Goal: Task Accomplishment & Management: Manage account settings

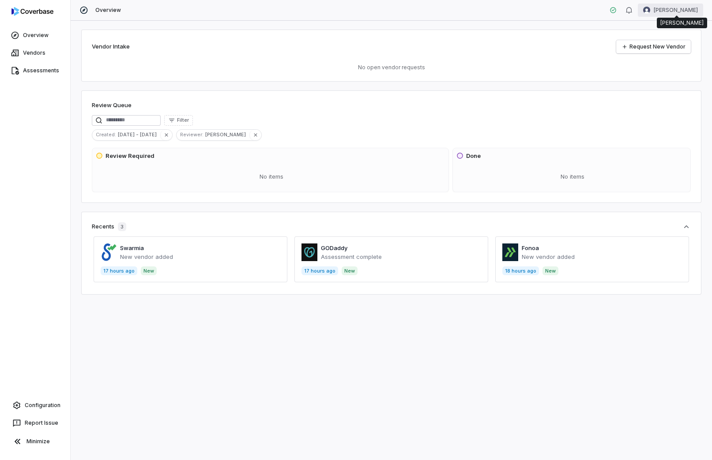
click at [676, 13] on html "Overview Vendors Assessments Configuration Report Issue Minimize Overview [PERS…" at bounding box center [356, 230] width 712 height 460
click at [665, 30] on div "Account" at bounding box center [666, 31] width 68 height 14
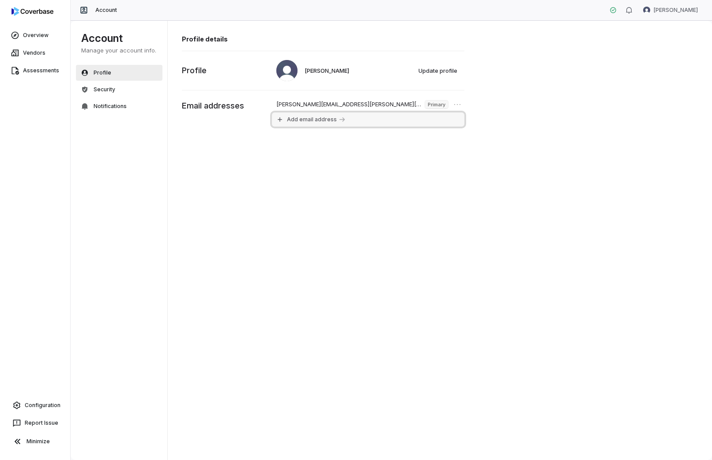
click at [331, 116] on button "Add email address" at bounding box center [368, 120] width 192 height 14
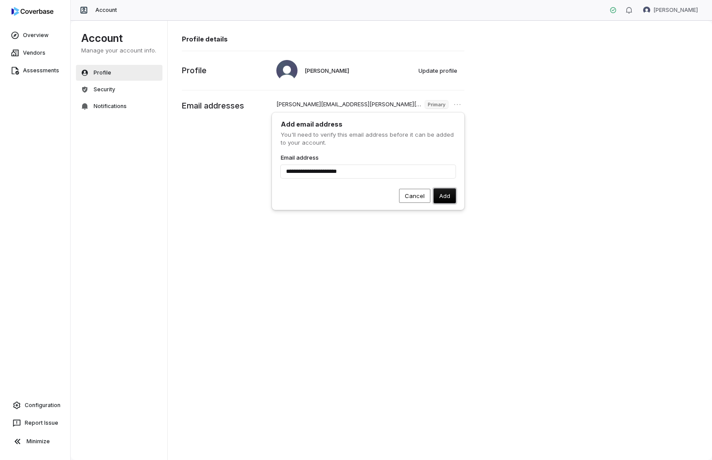
click at [448, 200] on button "Add" at bounding box center [445, 196] width 22 height 14
type input "**********"
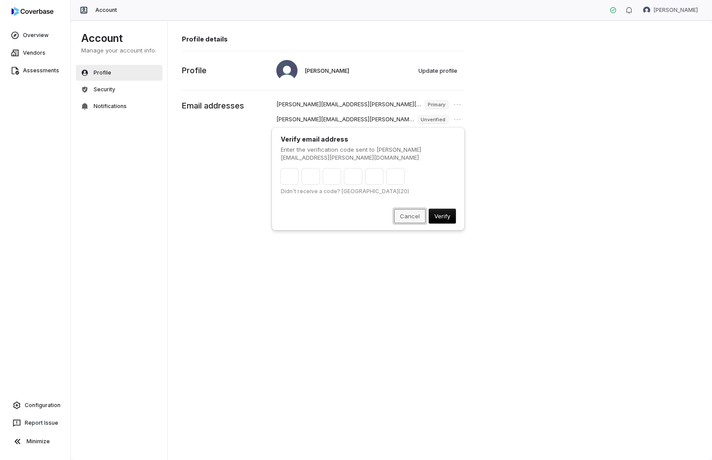
click at [408, 210] on button "Cancel" at bounding box center [409, 216] width 31 height 14
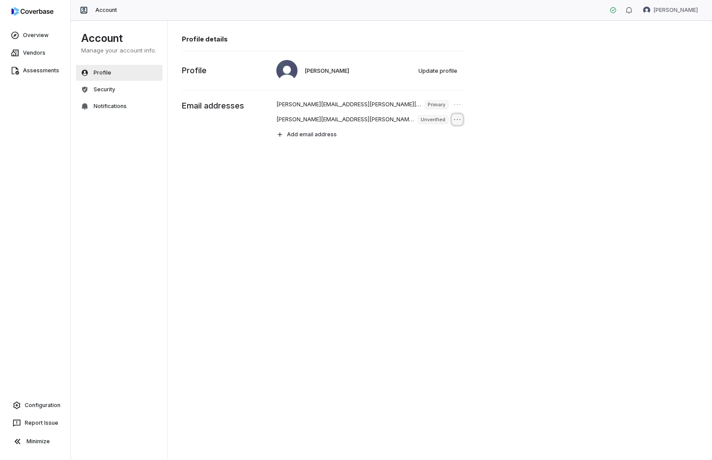
click at [456, 120] on icon "Open menu" at bounding box center [457, 119] width 9 height 9
click at [362, 152] on div "Profile details [PERSON_NAME] Update profile Profile [PERSON_NAME][EMAIL_ADDRES…" at bounding box center [440, 240] width 545 height 441
click at [680, 9] on html "Overview Vendors Assessments Configuration Report Issue Minimize Account [PERSO…" at bounding box center [356, 230] width 712 height 460
click at [684, 42] on div "Organization" at bounding box center [666, 45] width 68 height 14
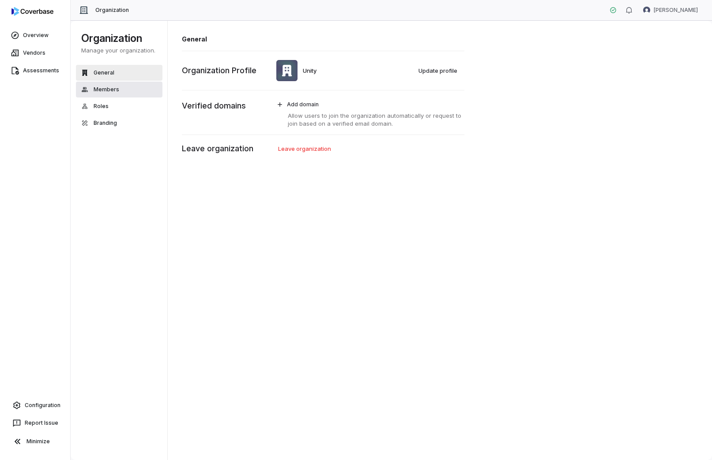
click at [130, 89] on button "Members" at bounding box center [119, 90] width 87 height 16
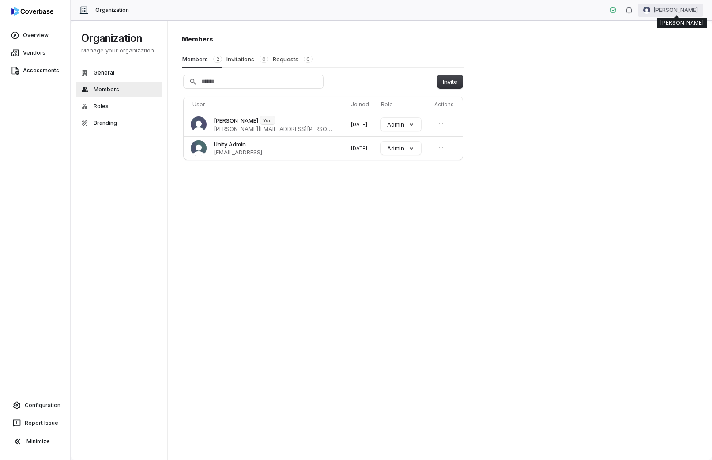
click at [686, 9] on html "Overview Vendors Assessments Configuration Report Issue Minimize Organization […" at bounding box center [356, 230] width 712 height 460
click at [686, 32] on div "Account" at bounding box center [666, 31] width 68 height 14
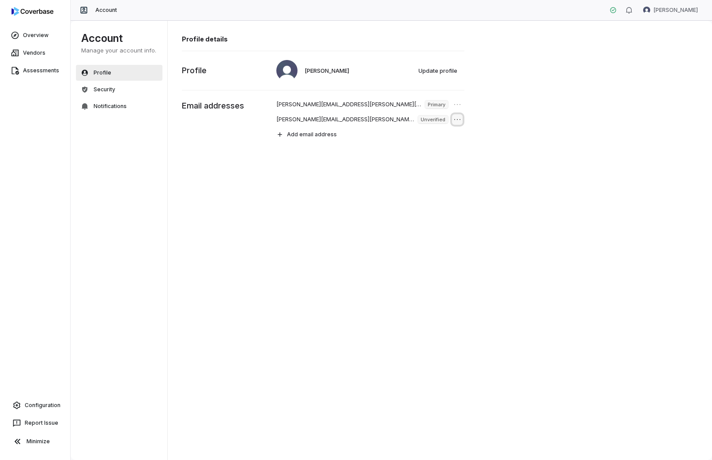
click at [455, 121] on icon "Open menu" at bounding box center [457, 119] width 9 height 9
click at [452, 147] on button "Remove email" at bounding box center [437, 147] width 49 height 11
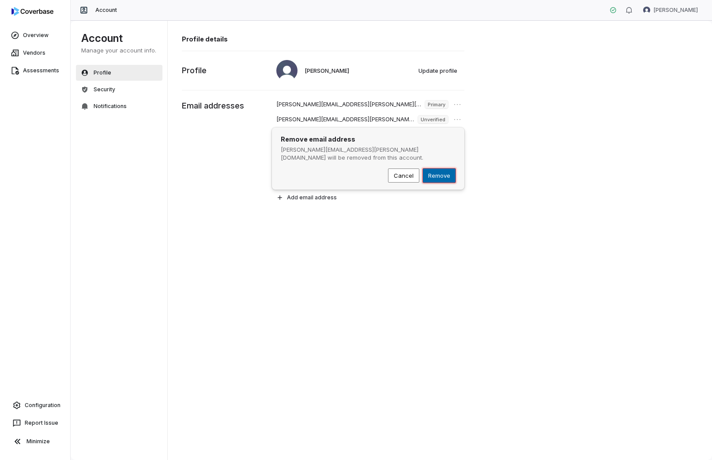
click at [445, 169] on button "Remove" at bounding box center [439, 176] width 33 height 14
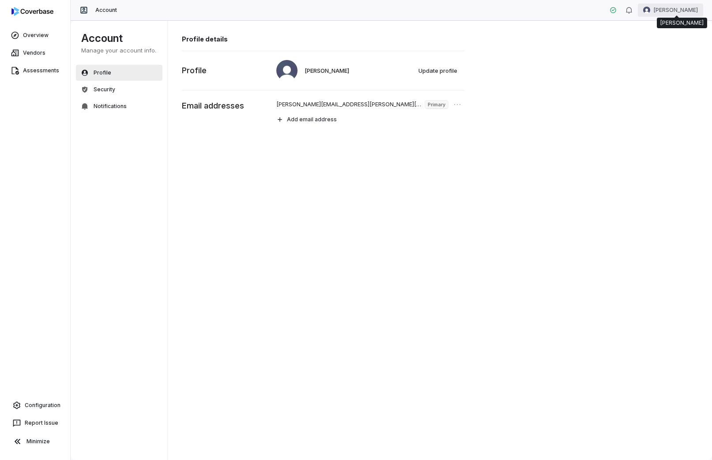
click at [690, 11] on html "Overview Vendors Assessments Configuration Report Issue Minimize Account [PERSO…" at bounding box center [356, 230] width 712 height 460
click at [660, 43] on div "Organization" at bounding box center [666, 45] width 68 height 14
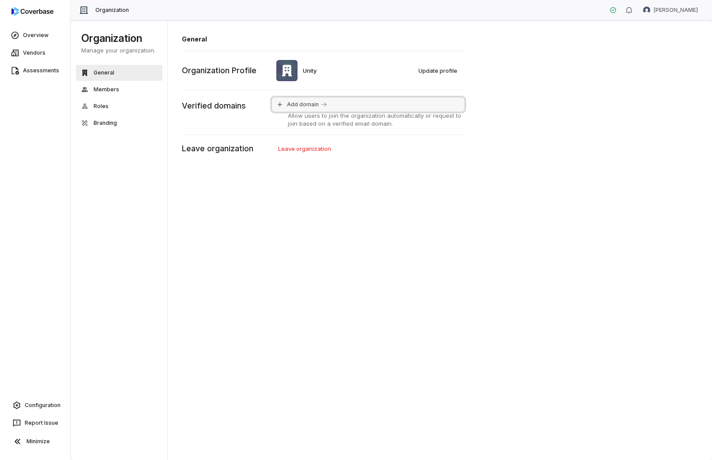
click at [300, 102] on span "Add domain" at bounding box center [303, 104] width 32 height 7
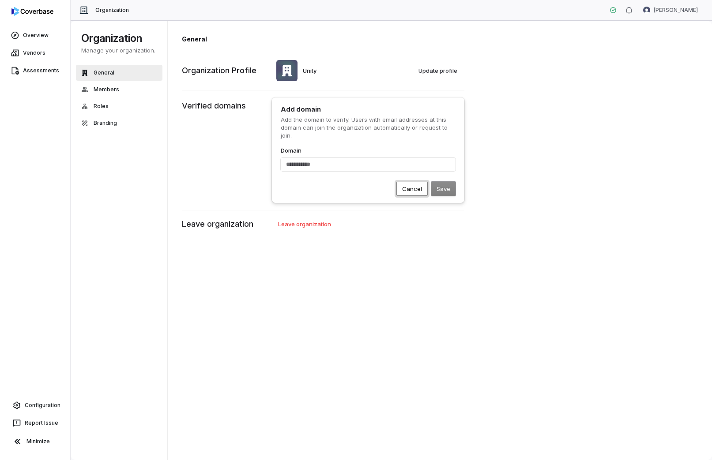
click at [413, 191] on button "Cancel" at bounding box center [411, 189] width 31 height 14
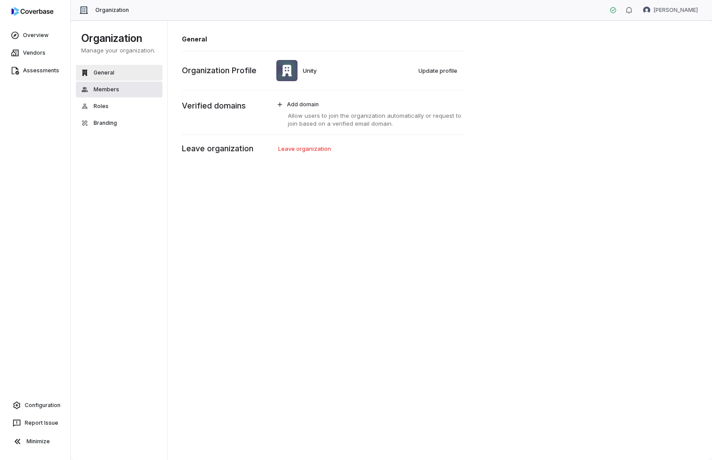
click at [137, 84] on button "Members" at bounding box center [119, 90] width 87 height 16
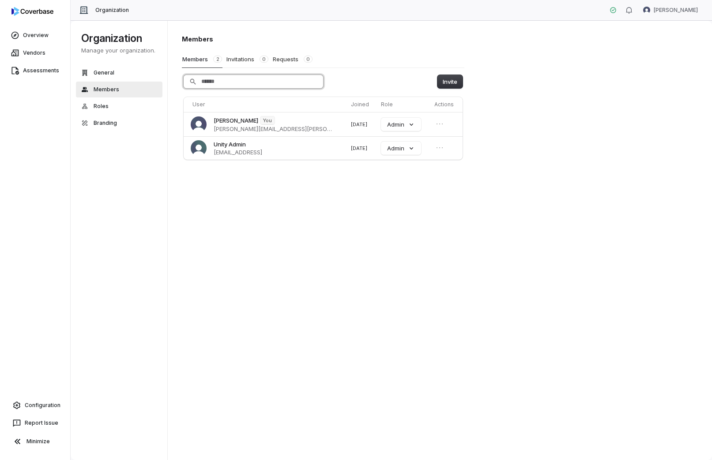
click at [290, 87] on input "Search" at bounding box center [253, 81] width 139 height 13
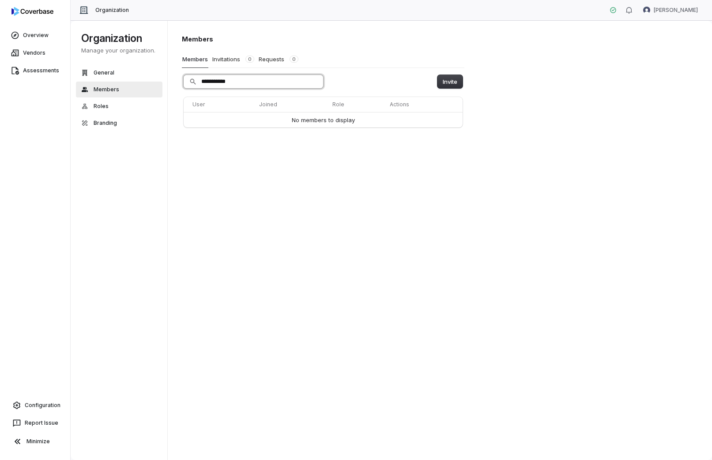
click at [239, 79] on input "**********" at bounding box center [253, 81] width 139 height 13
click at [241, 80] on input "**********" at bounding box center [253, 81] width 139 height 13
paste input "**********"
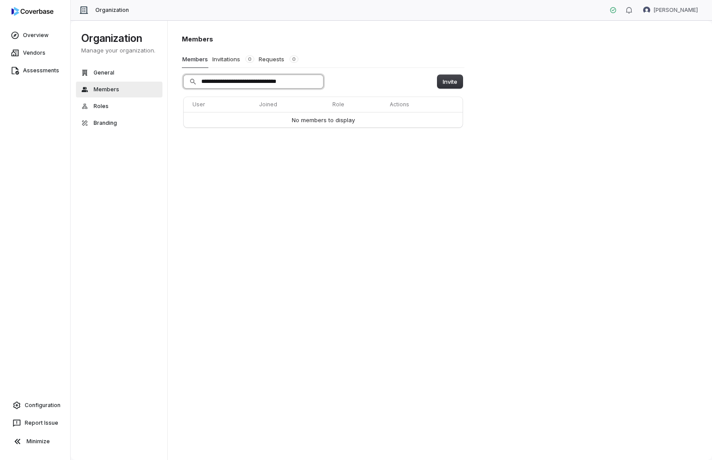
click at [241, 81] on input "**********" at bounding box center [253, 81] width 139 height 13
paste input "Search"
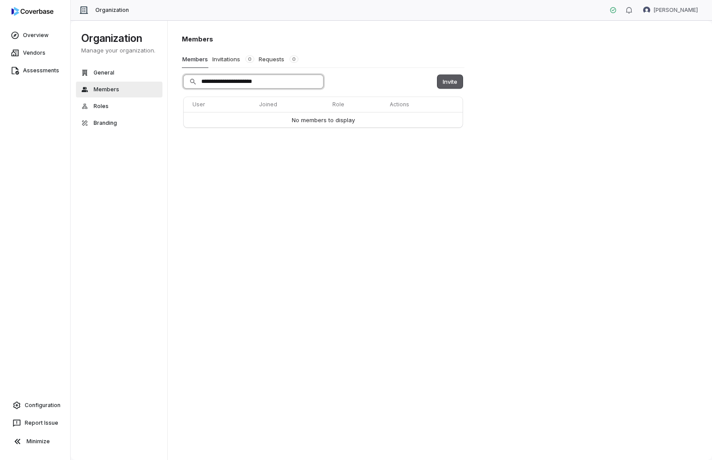
type input "**********"
click at [450, 80] on button "Invite" at bounding box center [449, 81] width 25 height 13
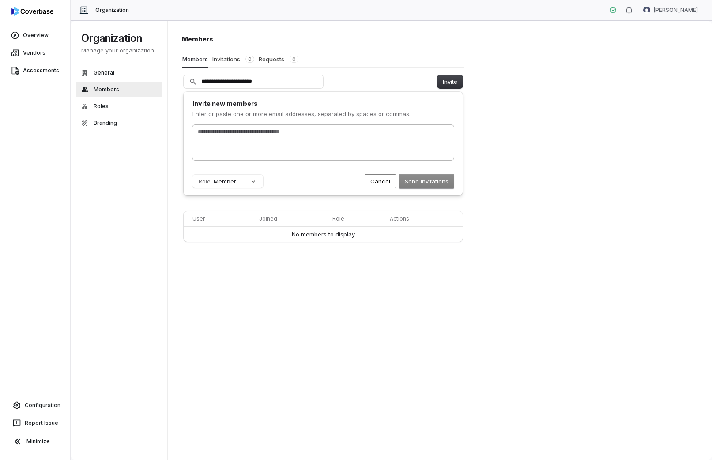
click at [234, 139] on div at bounding box center [322, 142] width 261 height 35
paste input "*"
type input "**********"
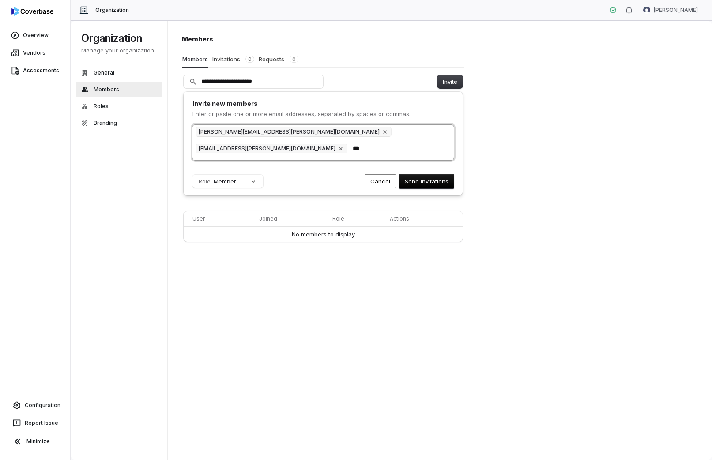
type input "***"
click at [406, 135] on div "[PERSON_NAME][EMAIL_ADDRESS][PERSON_NAME][DOMAIN_NAME] [DOMAIN_NAME][EMAIL_ADDR…" at bounding box center [322, 142] width 261 height 35
paste input "text"
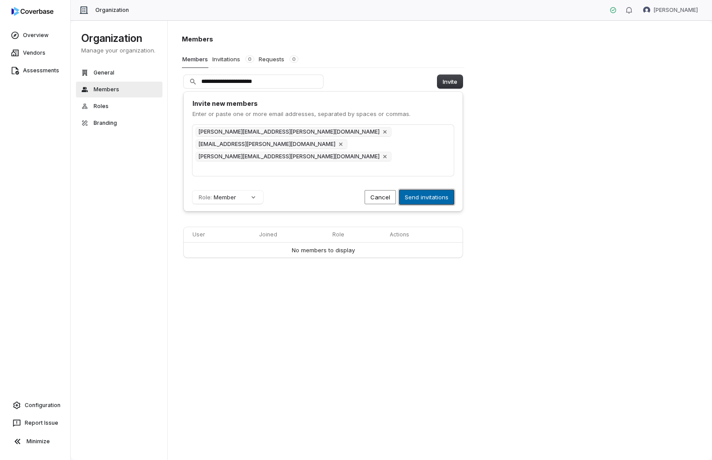
click at [414, 190] on button "Send invitations" at bounding box center [426, 197] width 54 height 14
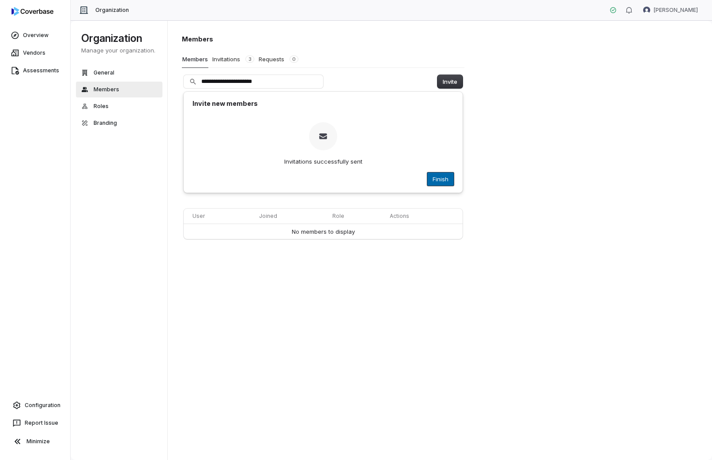
click at [449, 180] on button "Finish" at bounding box center [440, 179] width 26 height 13
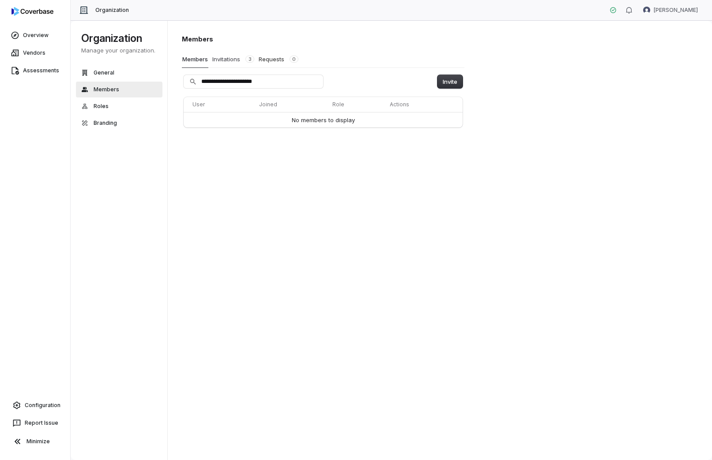
click at [233, 62] on button "Invitations 3" at bounding box center [233, 59] width 43 height 17
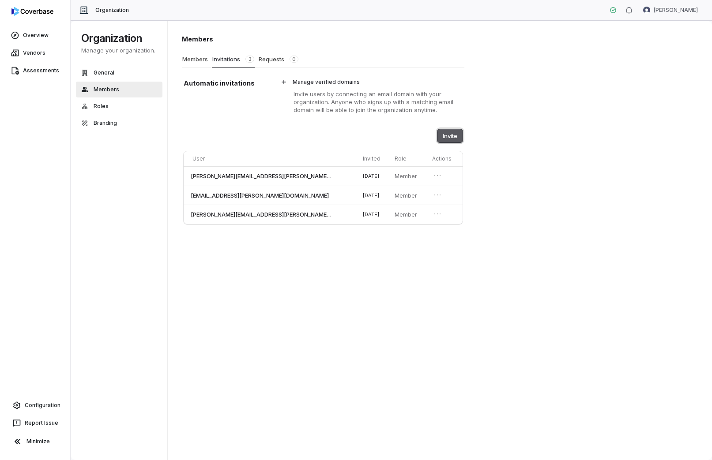
click at [449, 132] on button "Invite" at bounding box center [449, 135] width 25 height 13
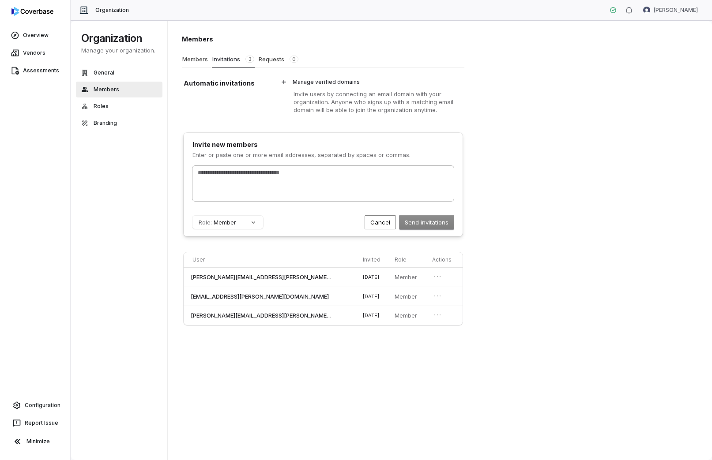
click at [341, 179] on div at bounding box center [322, 183] width 261 height 35
type input "**********"
click at [437, 222] on button "Send invitations" at bounding box center [426, 222] width 54 height 14
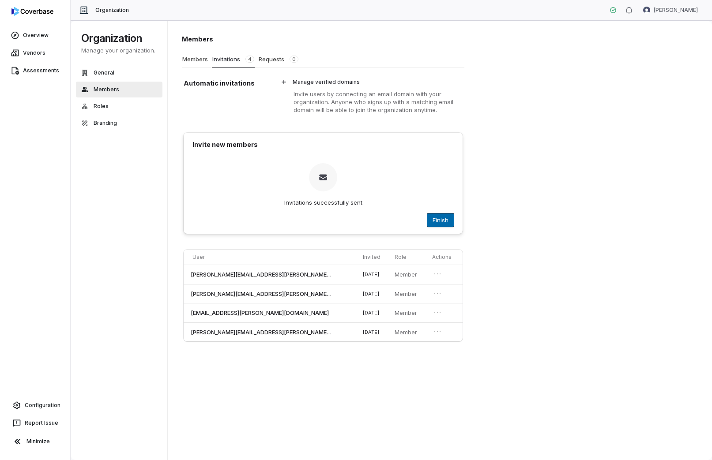
click at [438, 215] on button "Finish" at bounding box center [440, 220] width 26 height 13
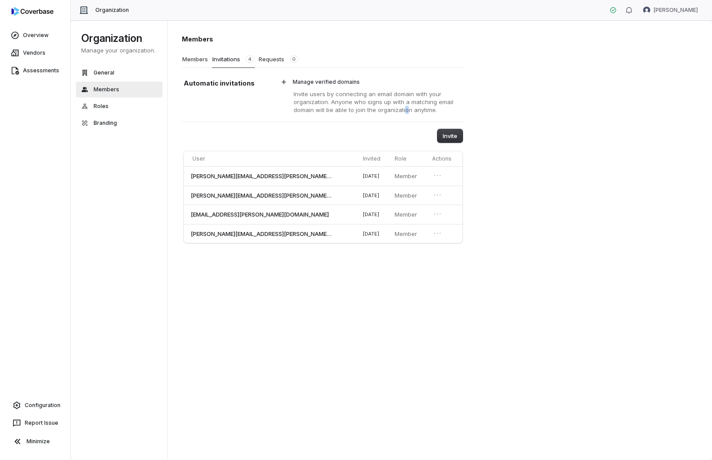
click at [399, 107] on p "Invite users by connecting an email domain with your organization. Anyone who s…" at bounding box center [369, 102] width 187 height 24
click at [242, 60] on button "Invitations 2" at bounding box center [233, 59] width 43 height 17
click at [187, 54] on button "Members" at bounding box center [195, 59] width 26 height 17
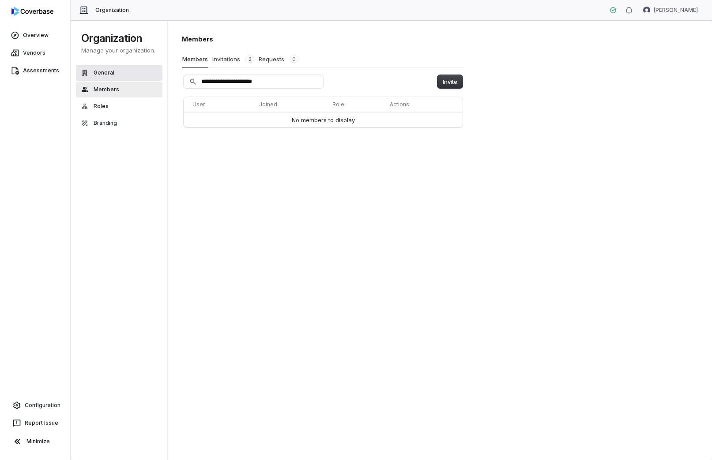
click at [136, 77] on button "General" at bounding box center [119, 73] width 87 height 16
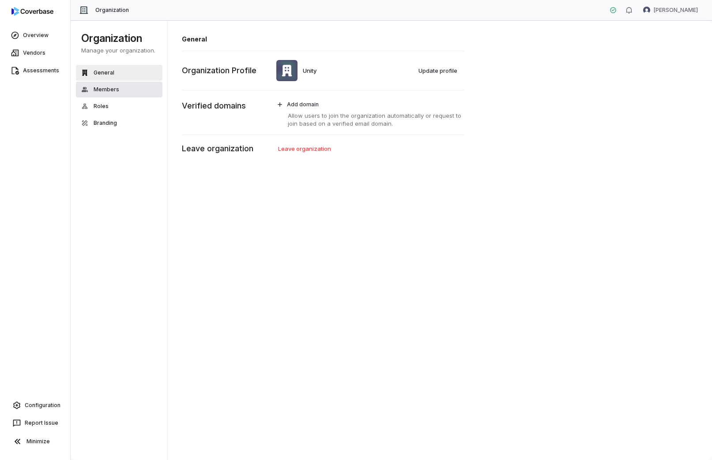
click at [153, 90] on button "Members" at bounding box center [119, 90] width 87 height 16
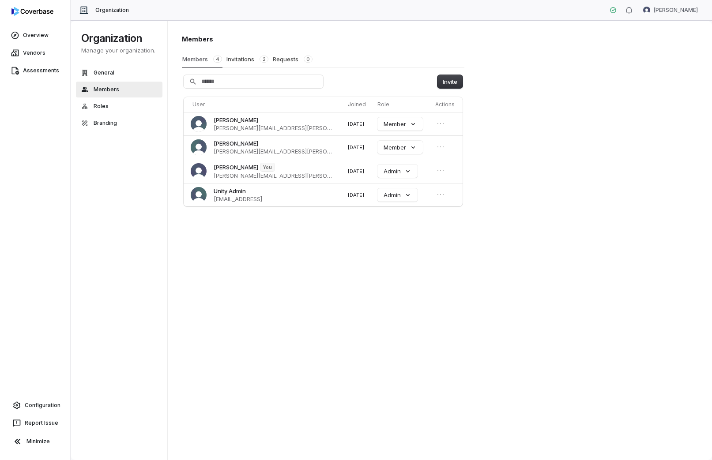
click at [203, 57] on button "Members 4" at bounding box center [202, 59] width 41 height 17
click at [246, 57] on button "Invitations 2" at bounding box center [247, 59] width 43 height 17
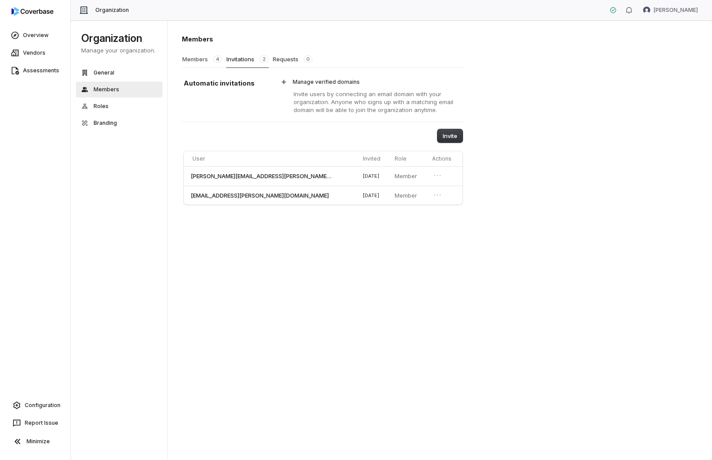
click at [200, 57] on button "Members 4" at bounding box center [202, 59] width 41 height 17
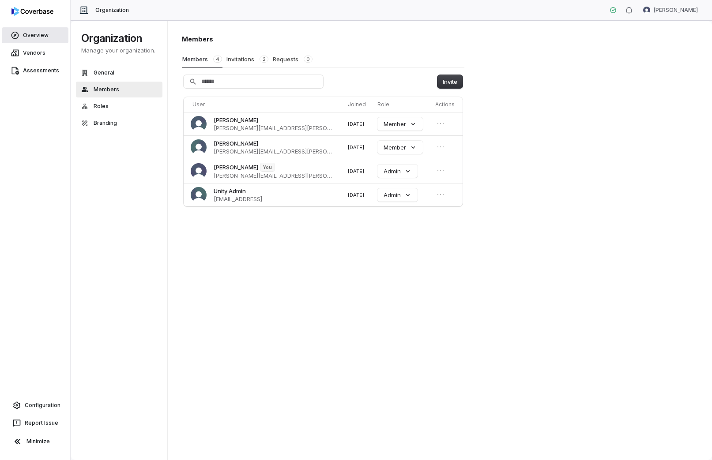
click at [61, 33] on link "Overview" at bounding box center [35, 35] width 67 height 16
